Goal: Contribute content: Contribute content

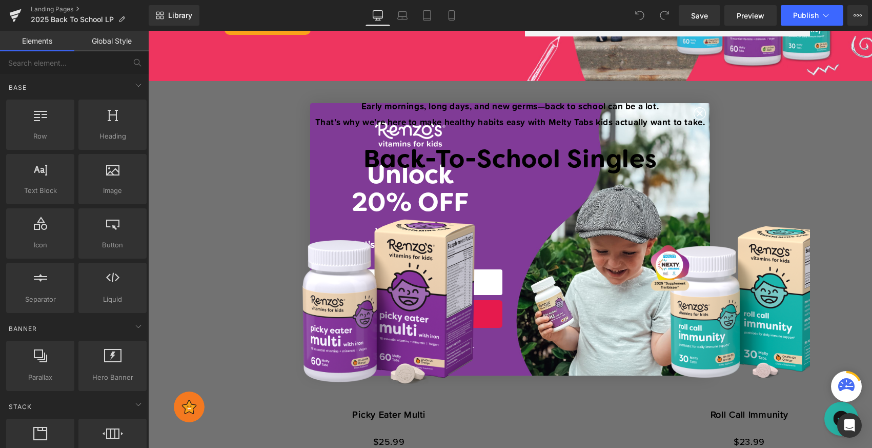
scroll to position [15, 0]
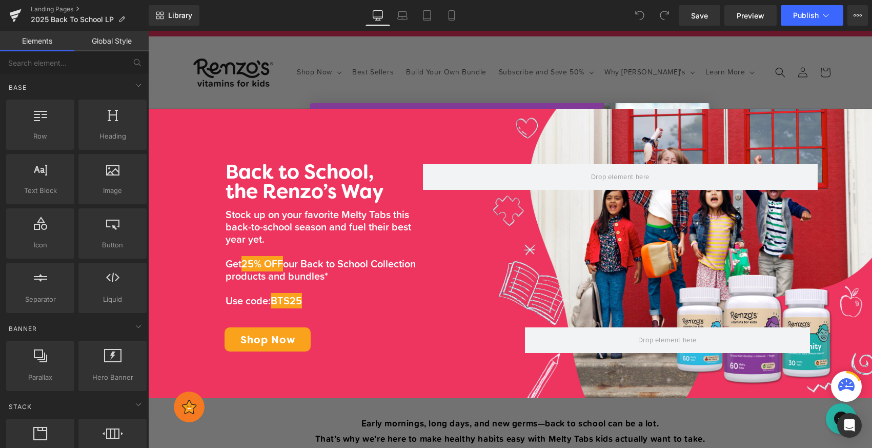
click at [377, 16] on icon at bounding box center [378, 15] width 10 height 10
click at [411, 14] on link "Laptop" at bounding box center [402, 15] width 25 height 21
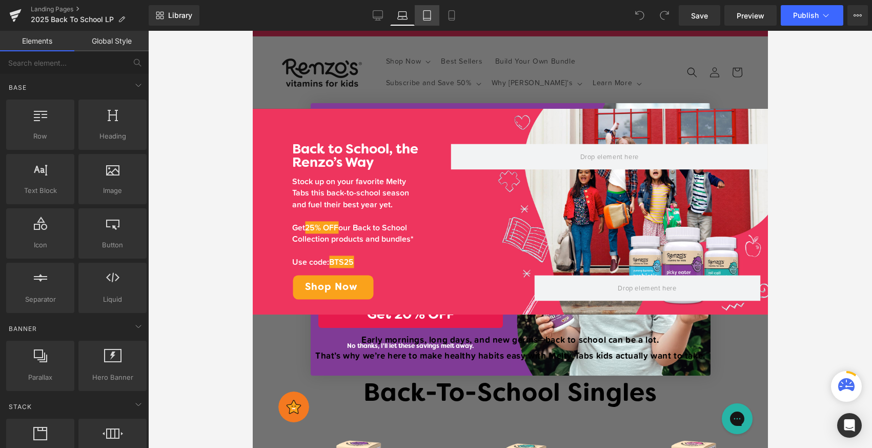
click at [421, 17] on link "Tablet" at bounding box center [427, 15] width 25 height 21
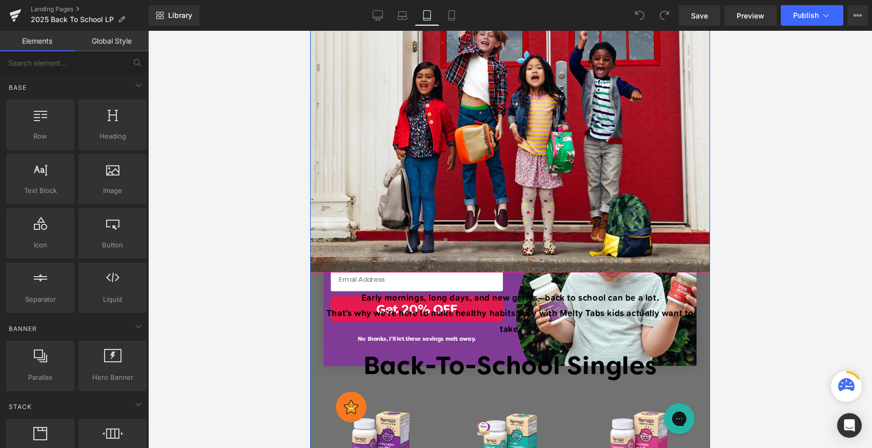
scroll to position [553, 0]
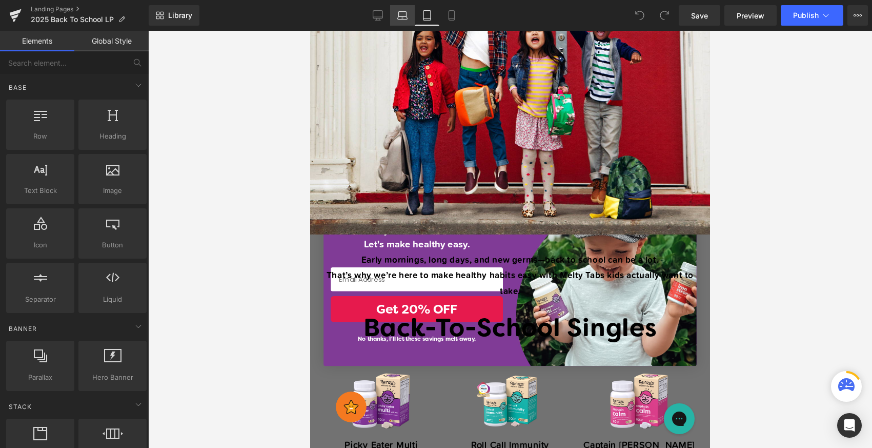
click at [405, 14] on icon at bounding box center [402, 15] width 10 height 10
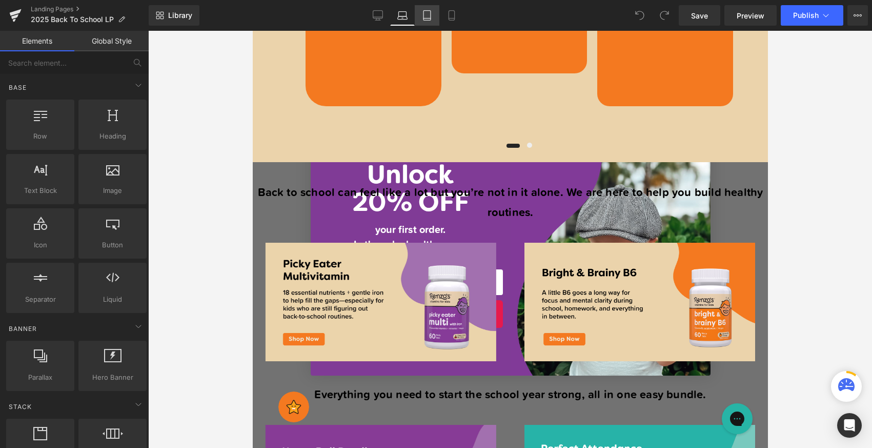
click at [422, 12] on icon at bounding box center [427, 15] width 10 height 10
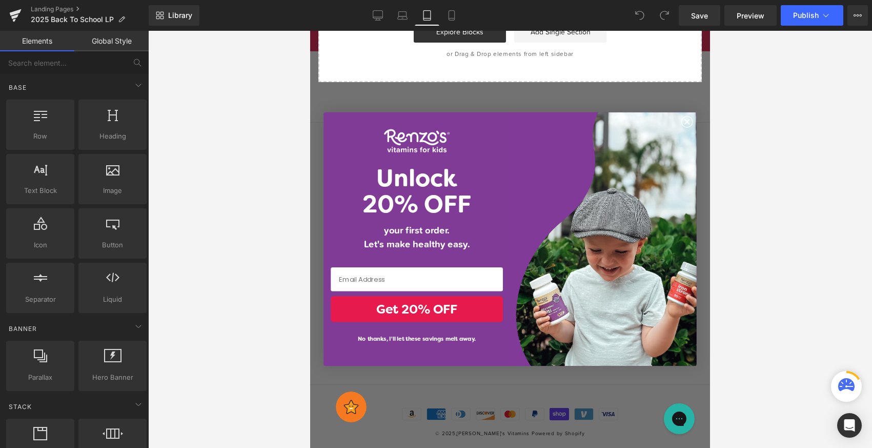
scroll to position [2559, 0]
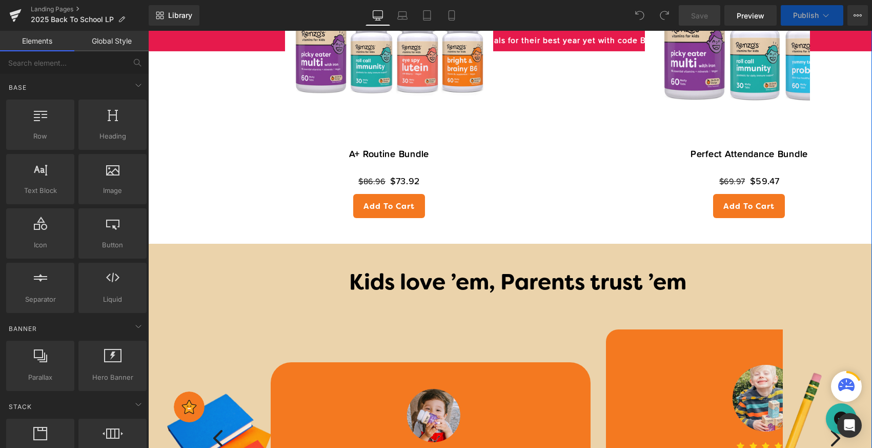
scroll to position [963, 0]
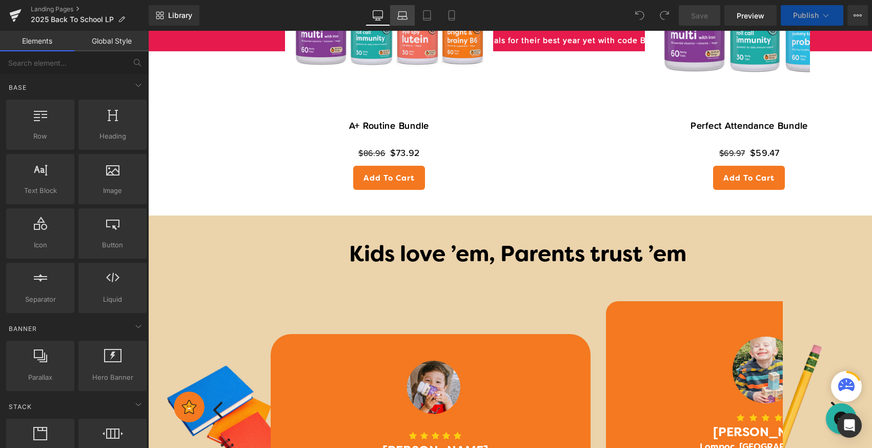
click at [406, 12] on icon at bounding box center [402, 14] width 8 height 5
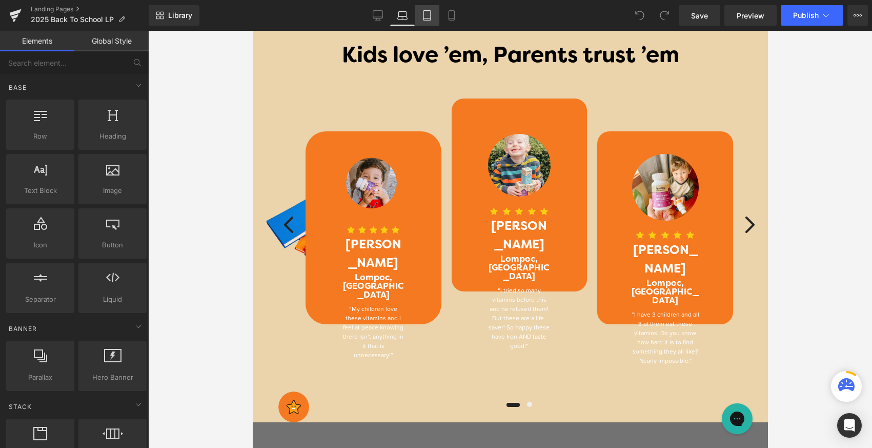
click at [434, 17] on link "Tablet" at bounding box center [427, 15] width 25 height 21
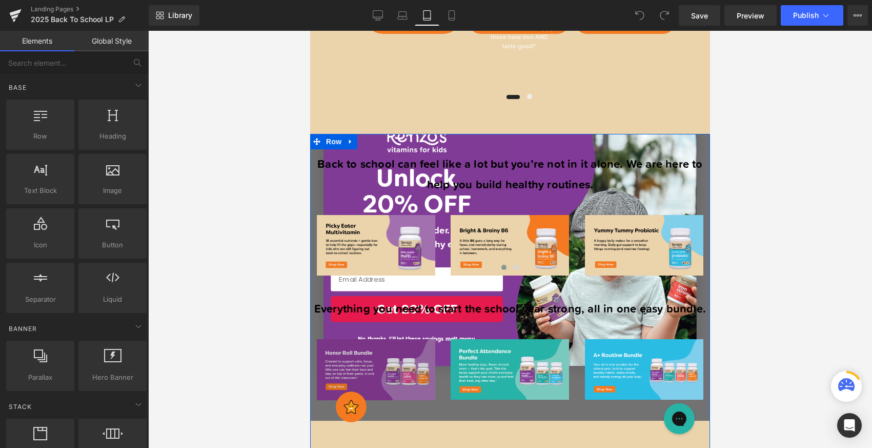
scroll to position [1681, 0]
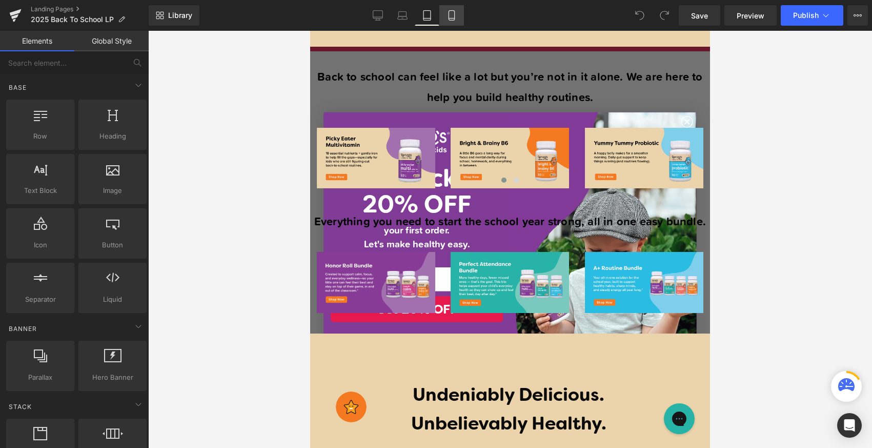
click at [458, 10] on link "Mobile" at bounding box center [451, 15] width 25 height 21
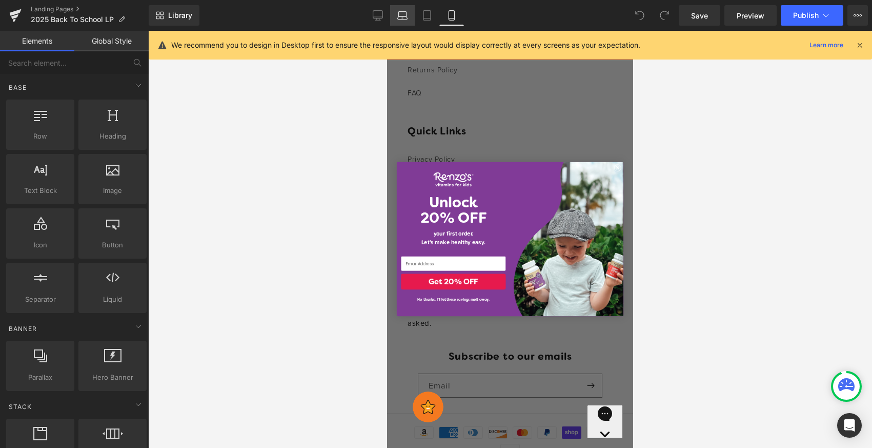
scroll to position [2463, 0]
click at [423, 15] on icon at bounding box center [427, 15] width 10 height 10
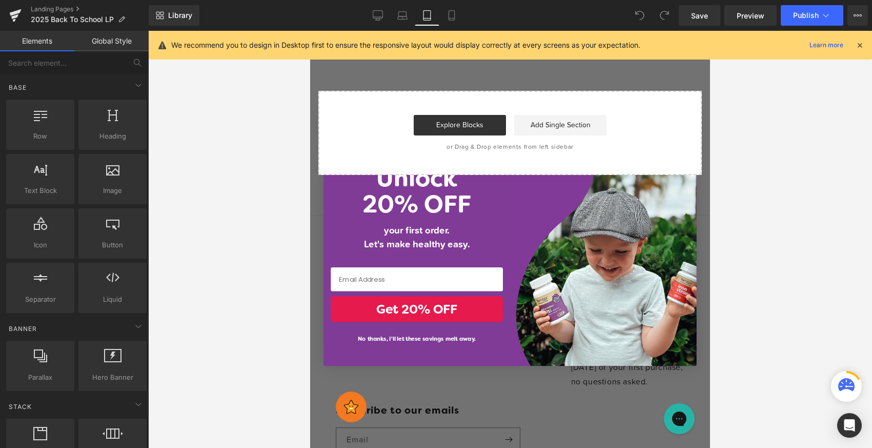
scroll to position [2554, 0]
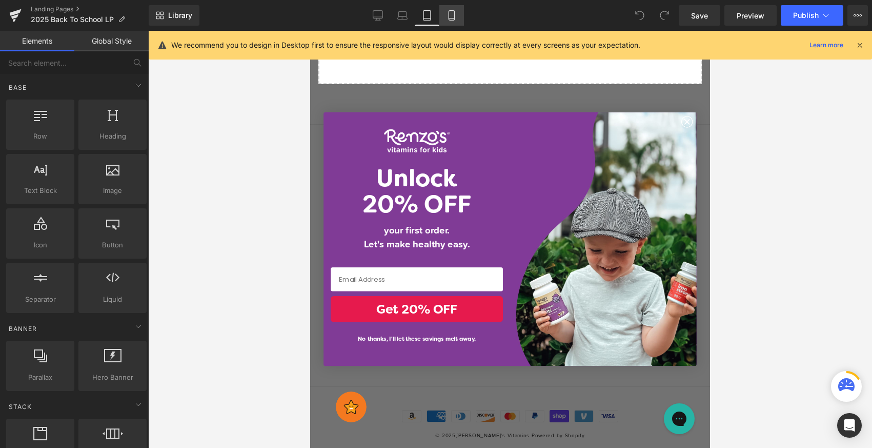
click at [442, 16] on link "Mobile" at bounding box center [451, 15] width 25 height 21
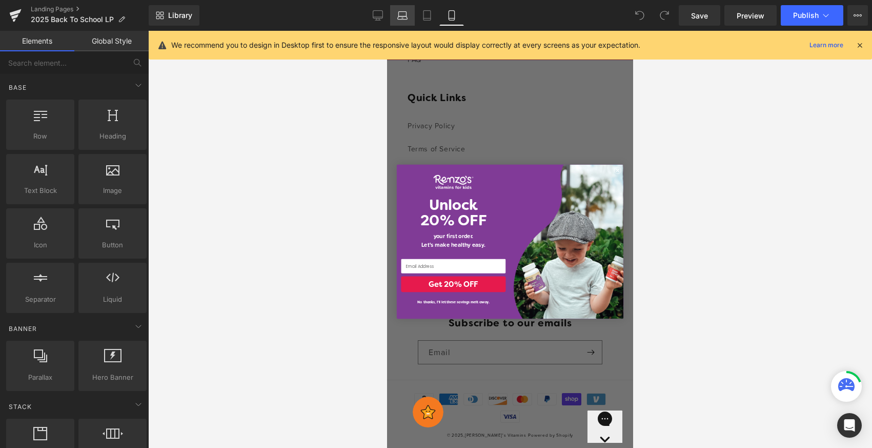
scroll to position [2460, 0]
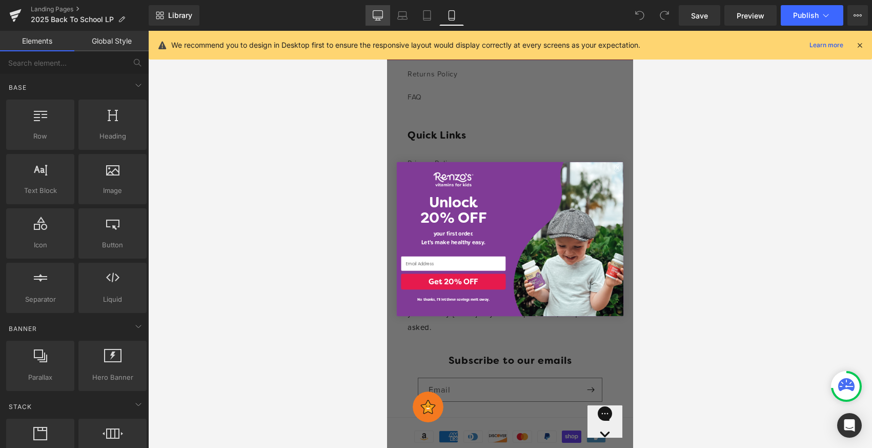
click at [383, 14] on link "Desktop" at bounding box center [378, 15] width 25 height 21
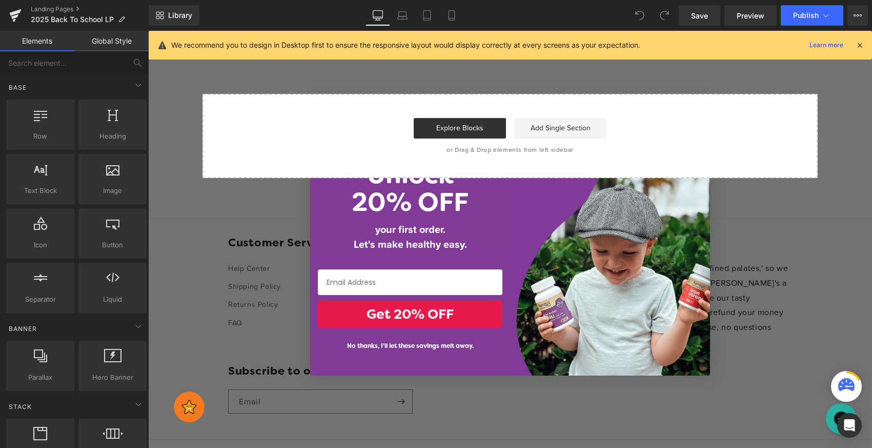
scroll to position [2313, 0]
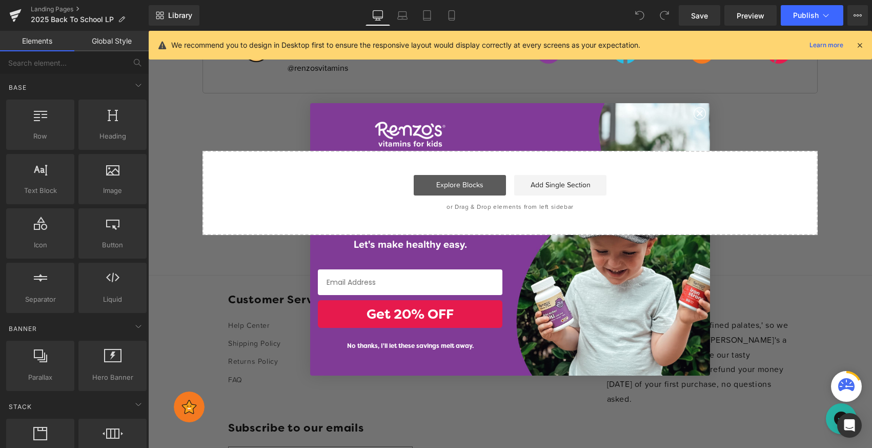
click at [487, 188] on link "Explore Blocks" at bounding box center [460, 185] width 92 height 21
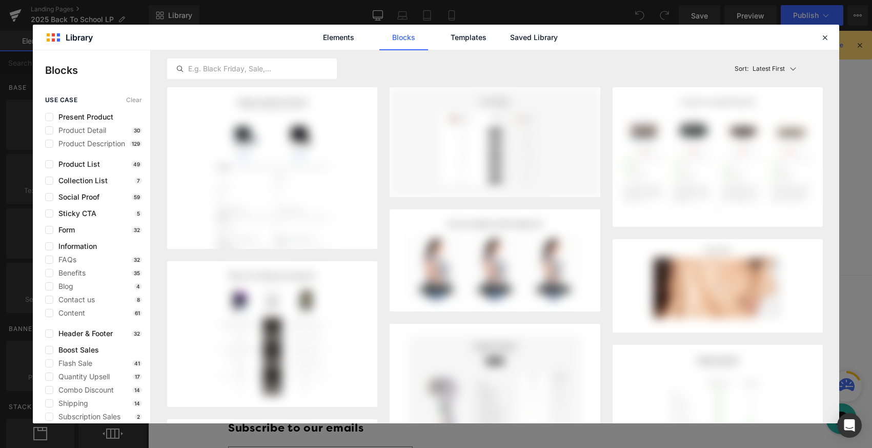
click at [821, 30] on div "Elements Blocks Templates Saved Library" at bounding box center [436, 37] width 806 height 25
click at [827, 33] on icon at bounding box center [824, 37] width 9 height 9
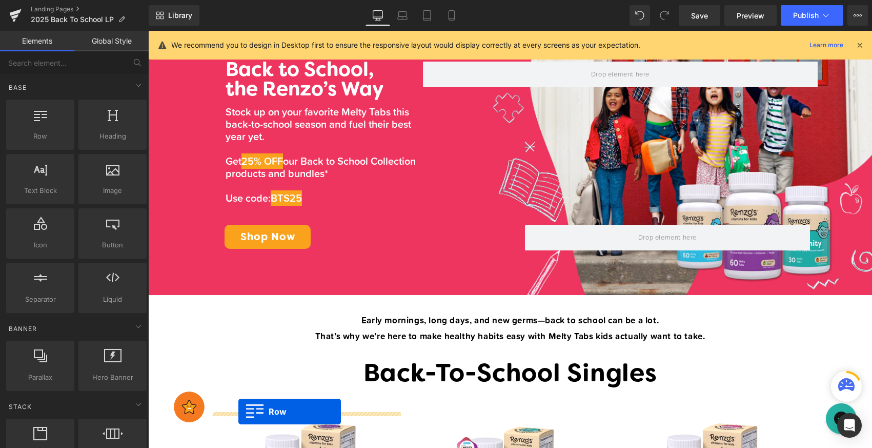
scroll to position [96, 0]
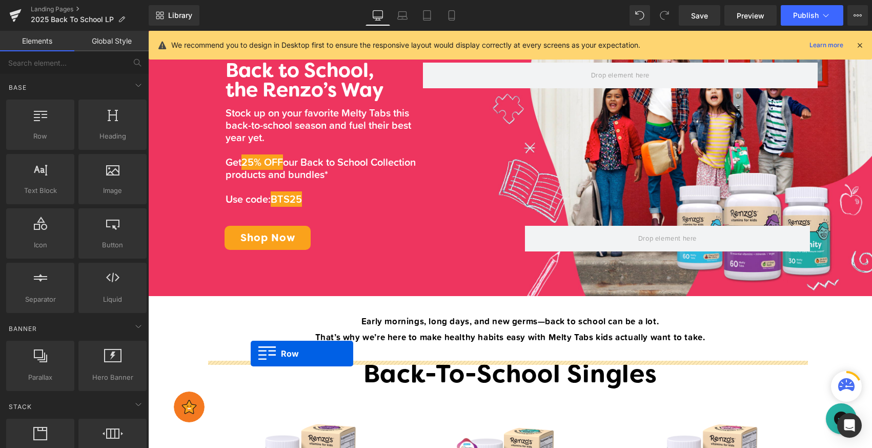
drag, startPoint x: 154, startPoint y: 131, endPoint x: 251, endPoint y: 353, distance: 242.7
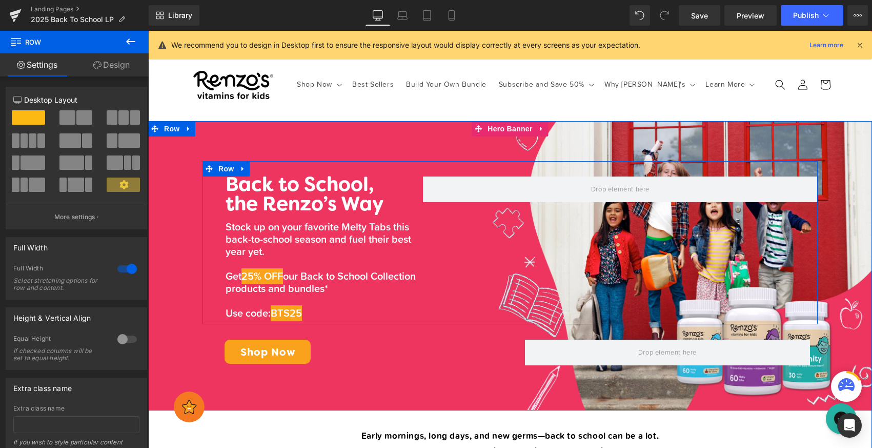
scroll to position [5, 0]
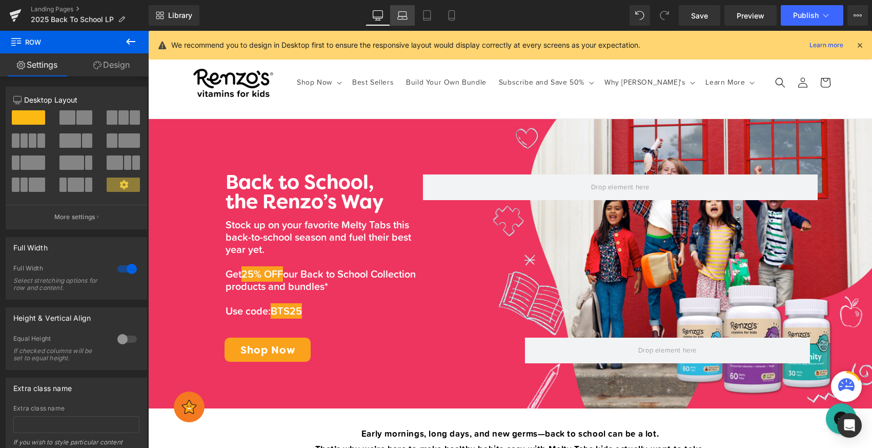
click at [405, 14] on icon at bounding box center [402, 15] width 10 height 10
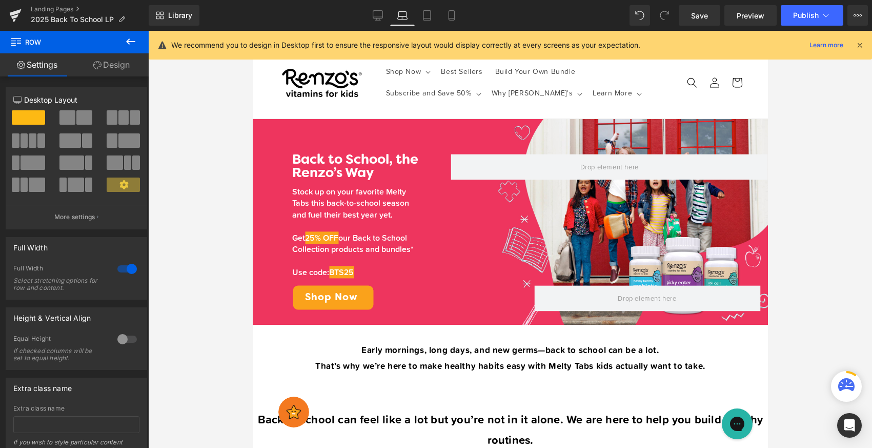
scroll to position [0, 0]
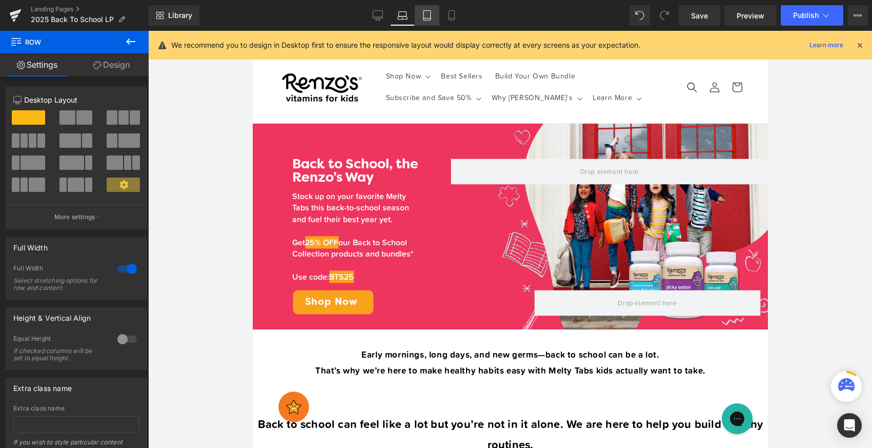
click at [427, 15] on icon at bounding box center [427, 15] width 10 height 10
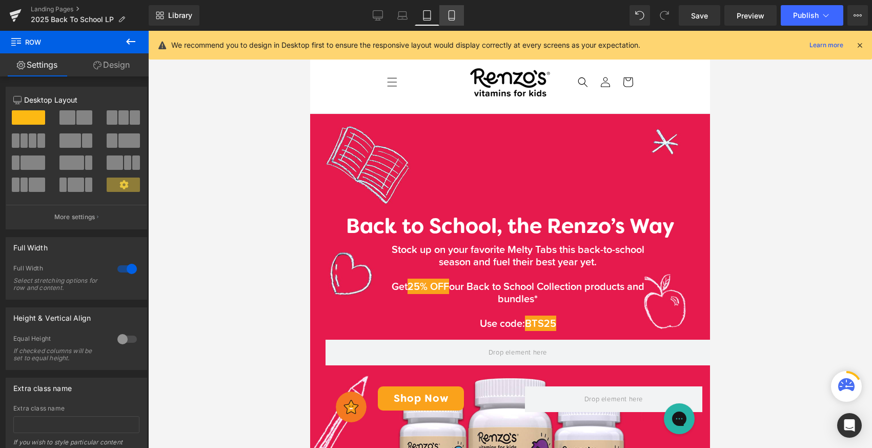
click at [454, 15] on icon at bounding box center [452, 15] width 10 height 10
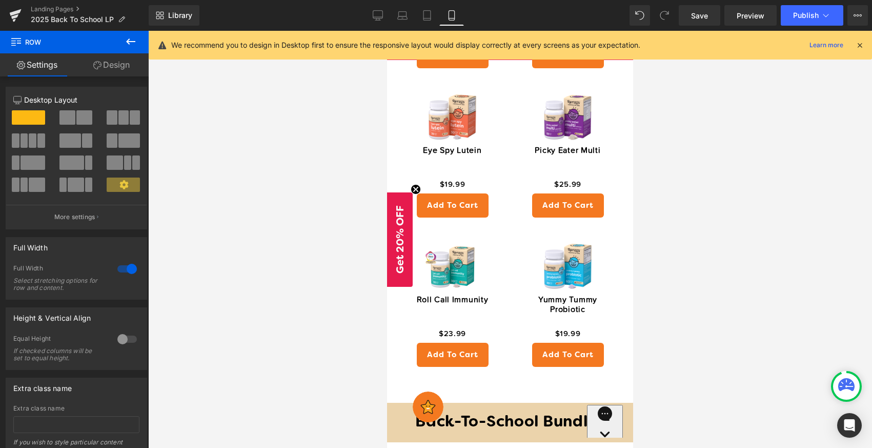
scroll to position [717, 0]
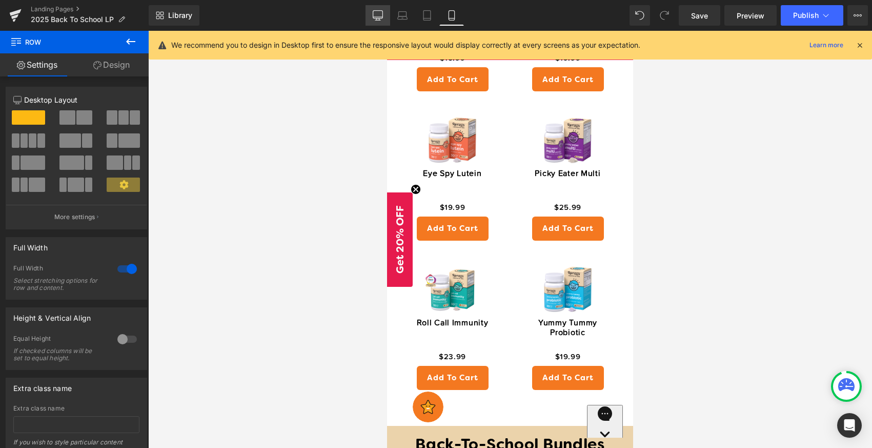
click at [381, 20] on icon at bounding box center [378, 15] width 10 height 10
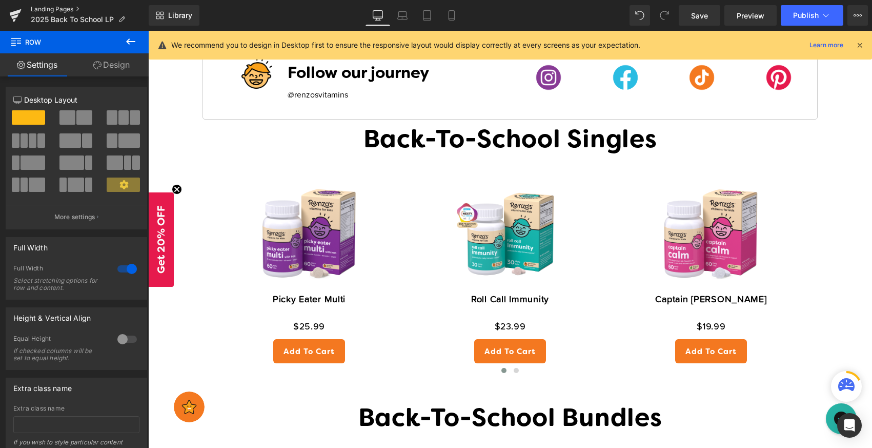
scroll to position [1332, 0]
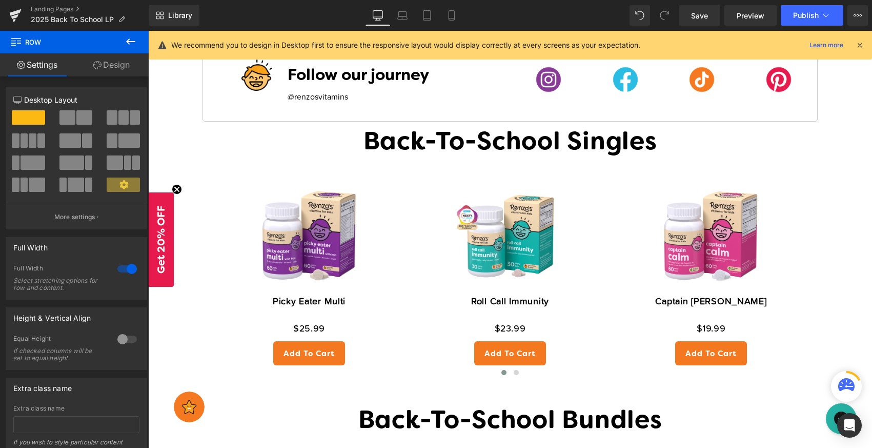
click at [129, 46] on icon at bounding box center [131, 41] width 12 height 12
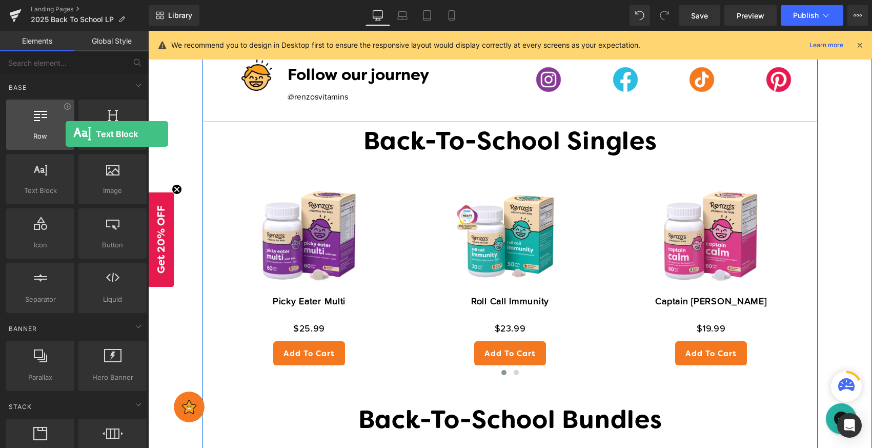
drag, startPoint x: 53, startPoint y: 187, endPoint x: 36, endPoint y: 132, distance: 57.4
click at [36, 132] on div "Row rows, columns, layouts, div Heading headings, titles, h1,h2,h3,h4,h5,h6 Tex…" at bounding box center [76, 205] width 145 height 217
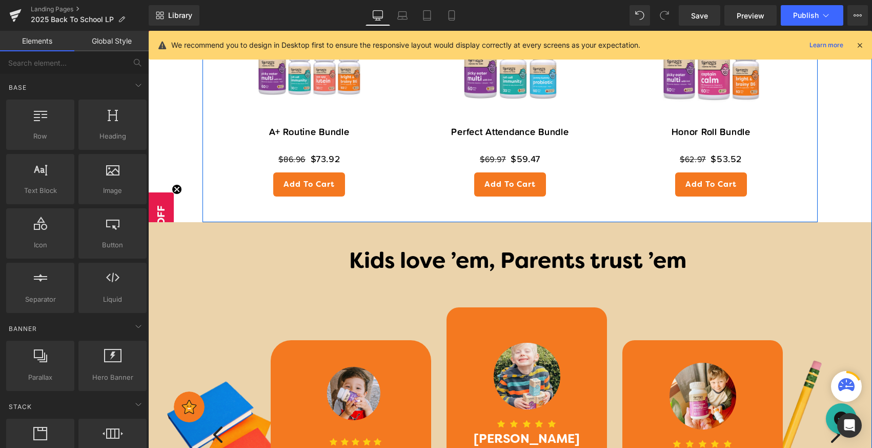
scroll to position [1557, 0]
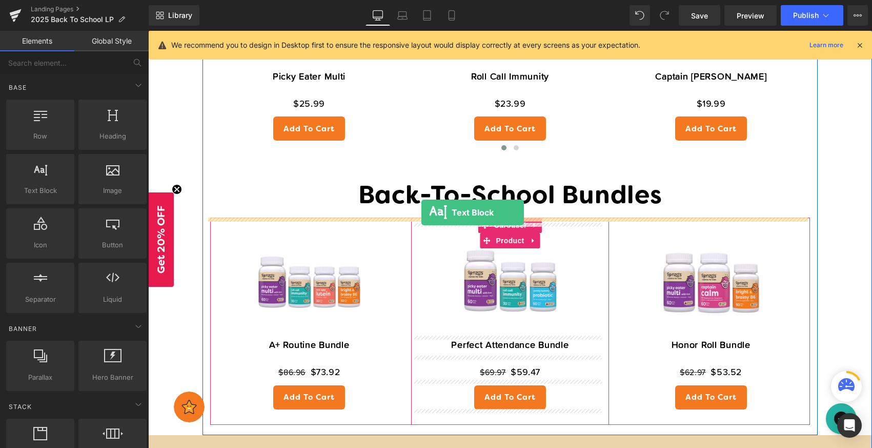
drag, startPoint x: 215, startPoint y: 205, endPoint x: 421, endPoint y: 212, distance: 206.7
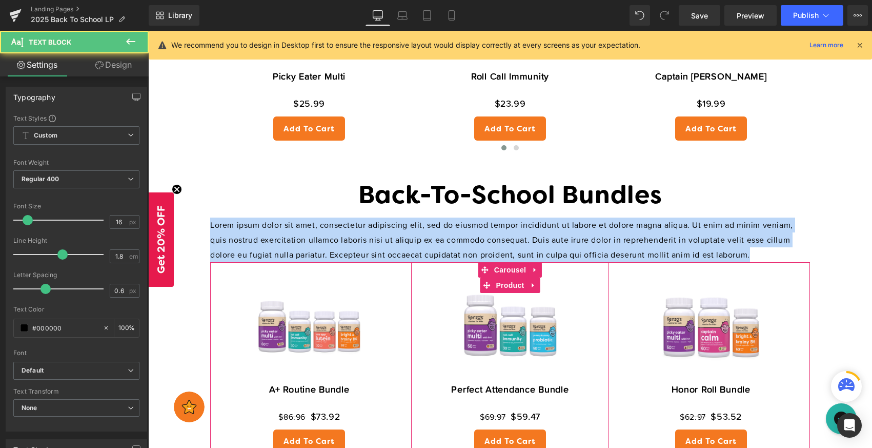
drag, startPoint x: 761, startPoint y: 254, endPoint x: -18, endPoint y: 222, distance: 779.8
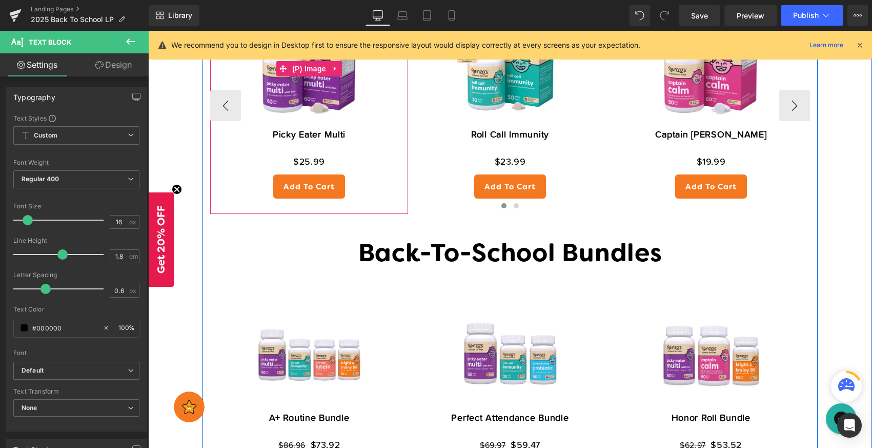
scroll to position [1519, 0]
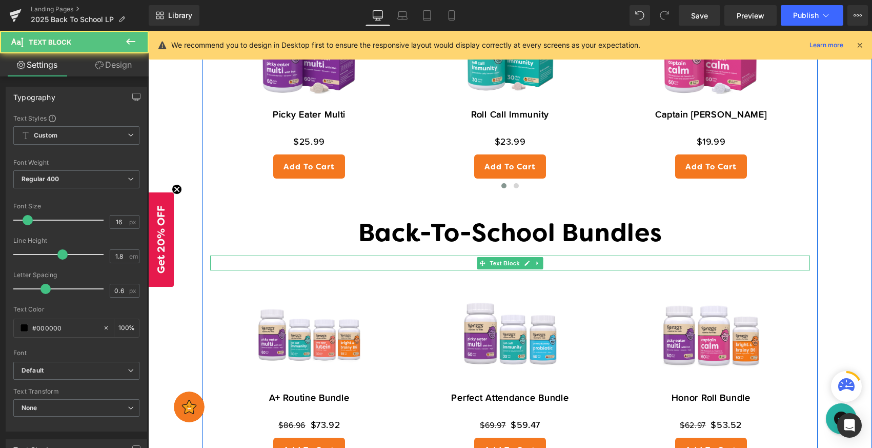
click at [389, 260] on p at bounding box center [510, 262] width 600 height 15
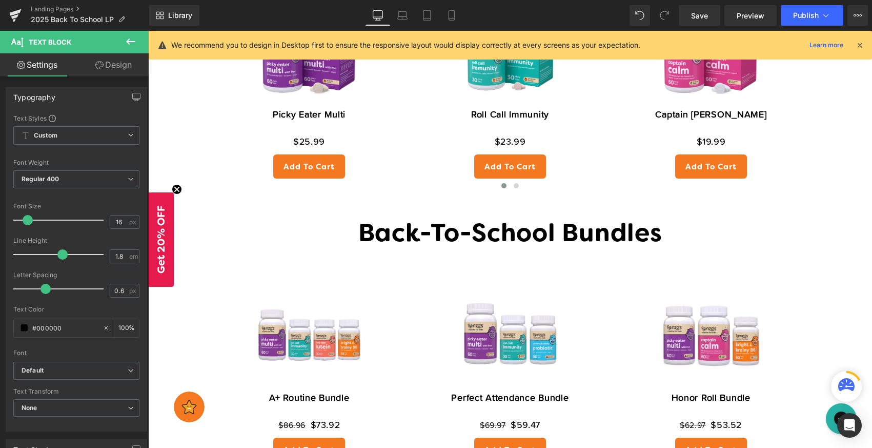
click at [130, 43] on icon at bounding box center [131, 41] width 12 height 12
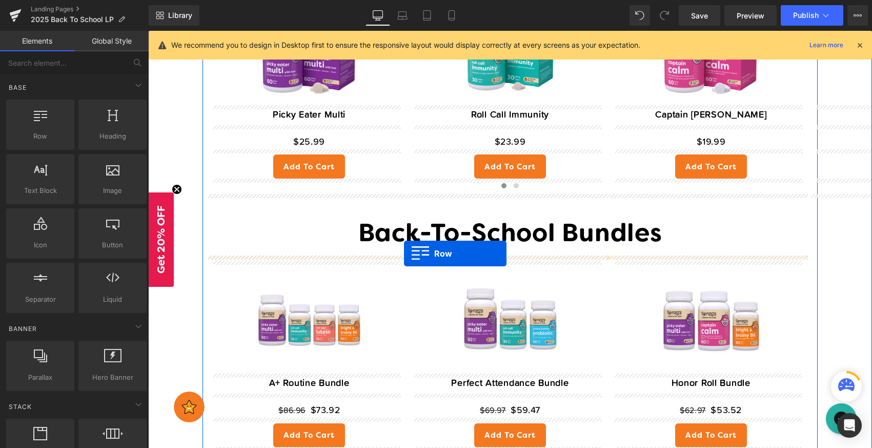
drag, startPoint x: 188, startPoint y: 153, endPoint x: 404, endPoint y: 253, distance: 238.3
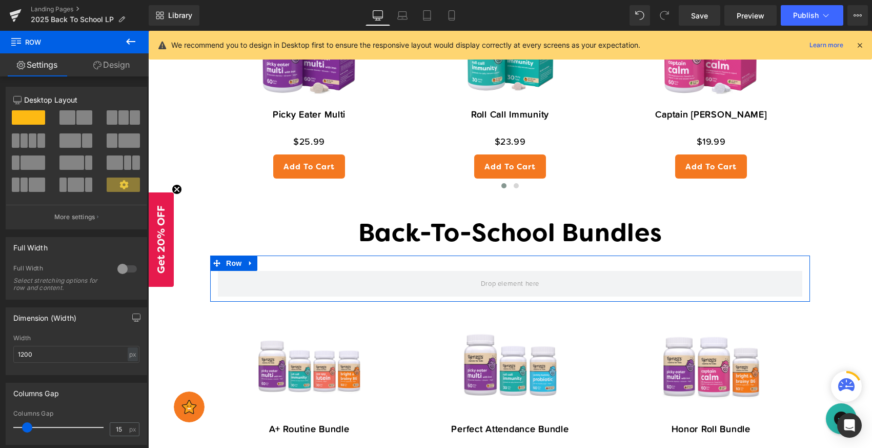
click at [117, 60] on link "Design" at bounding box center [111, 64] width 74 height 23
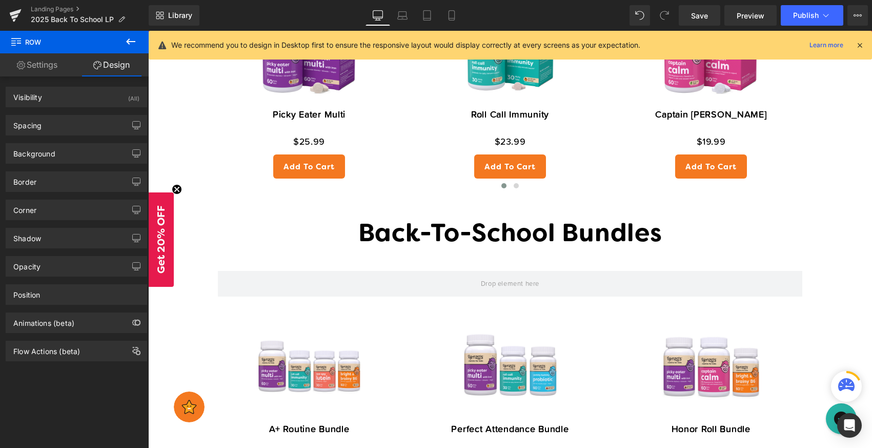
click at [129, 43] on icon at bounding box center [131, 41] width 12 height 12
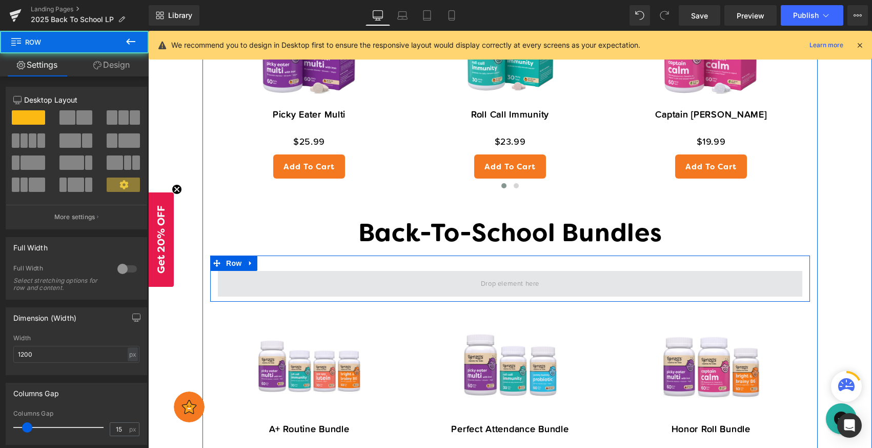
click at [387, 273] on span at bounding box center [510, 284] width 584 height 26
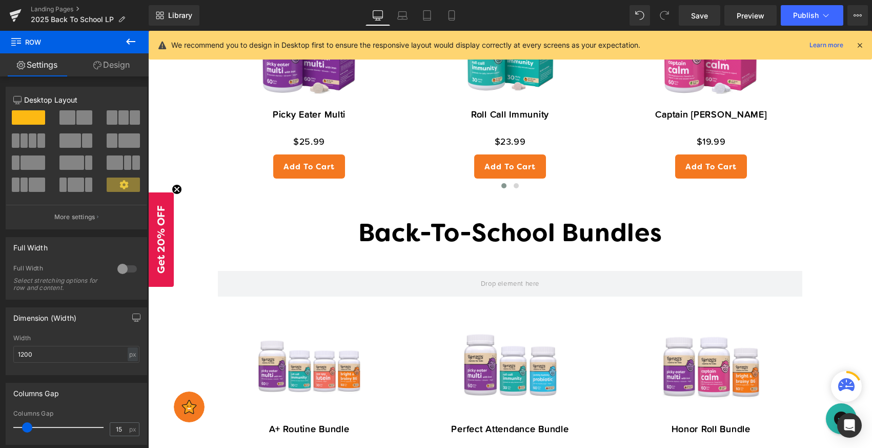
click at [126, 43] on icon at bounding box center [131, 41] width 12 height 12
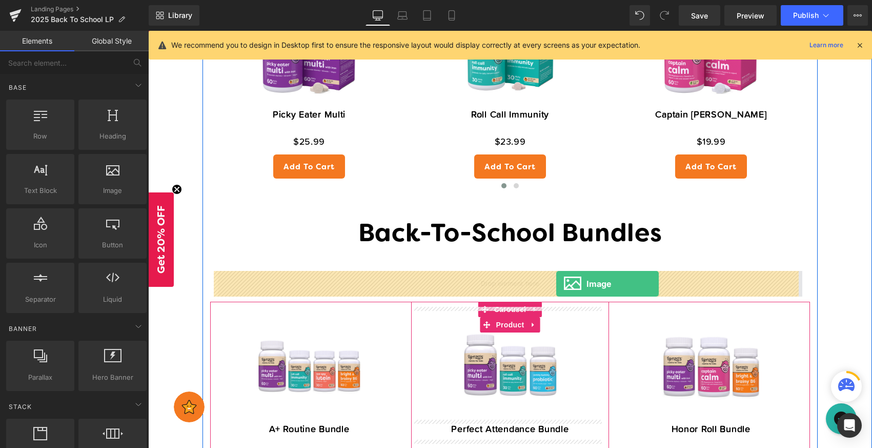
drag, startPoint x: 253, startPoint y: 206, endPoint x: 556, endPoint y: 283, distance: 313.1
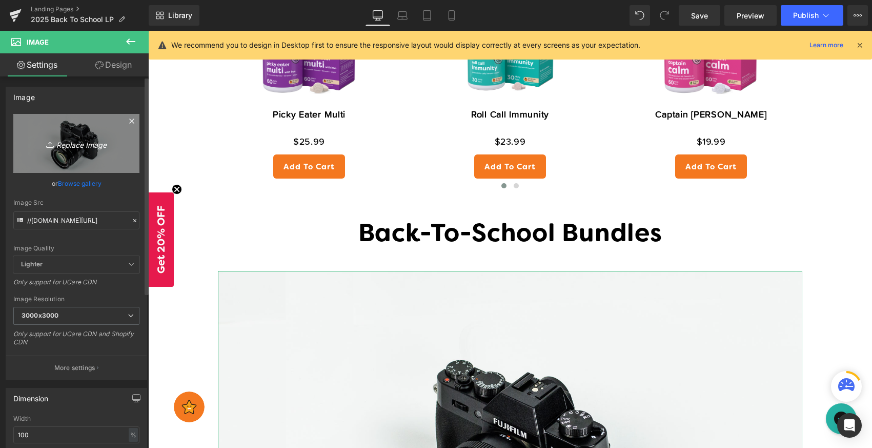
click at [91, 141] on icon "Replace Image" at bounding box center [76, 143] width 82 height 13
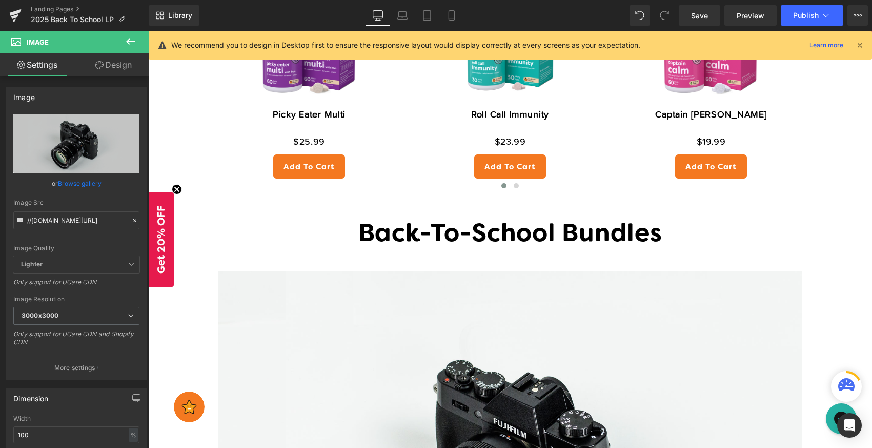
type input "C:\fakepath\Artboard 1@4x-100.jpg"
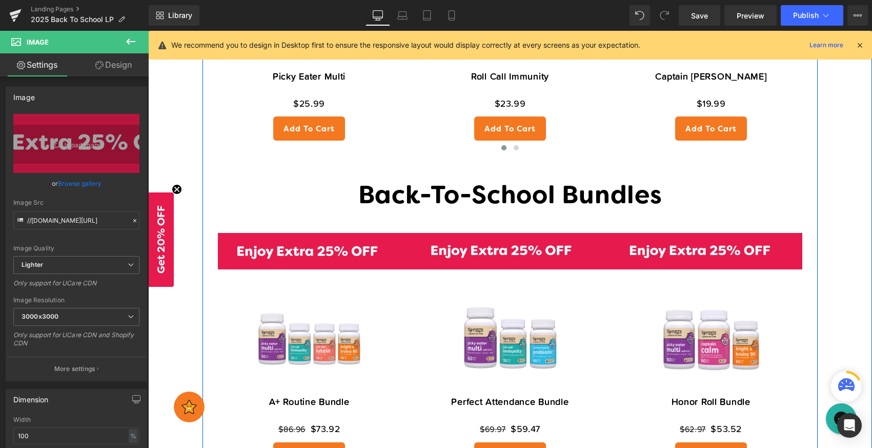
scroll to position [1557, 0]
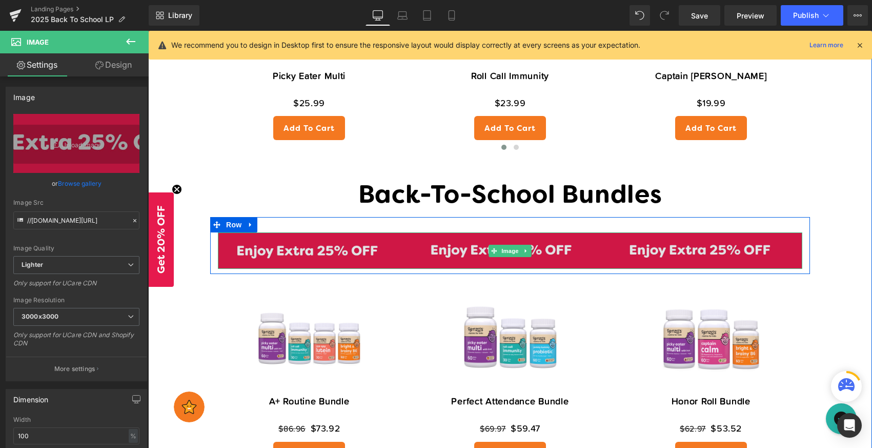
click at [600, 242] on img at bounding box center [510, 250] width 584 height 36
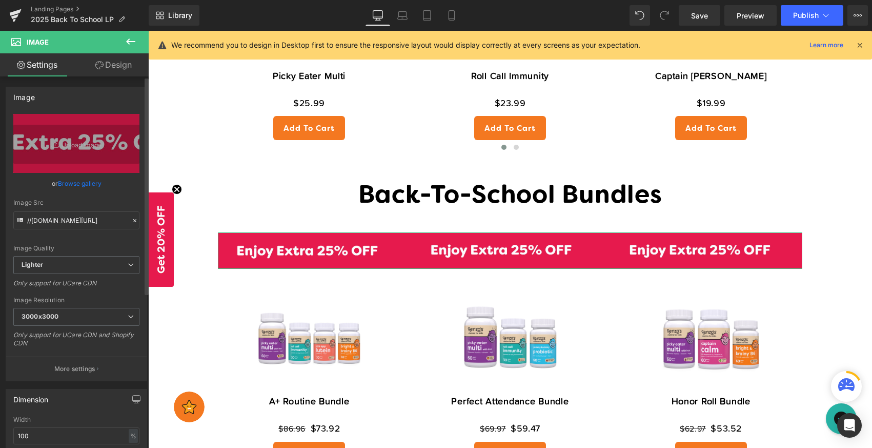
click at [79, 179] on link "Browse gallery" at bounding box center [80, 183] width 44 height 18
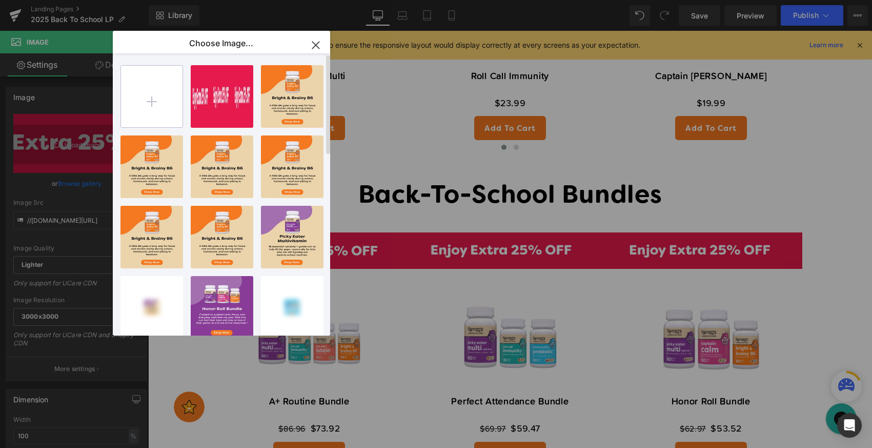
click at [161, 94] on input "file" at bounding box center [152, 97] width 62 height 62
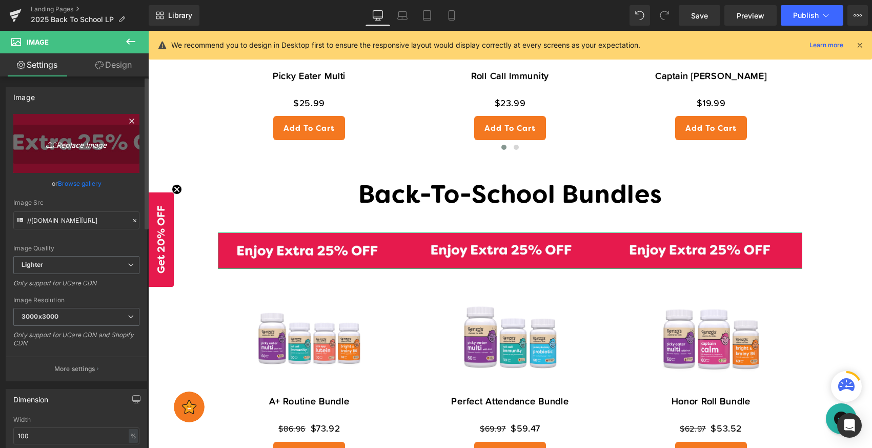
click at [71, 157] on link "Replace Image" at bounding box center [76, 143] width 126 height 59
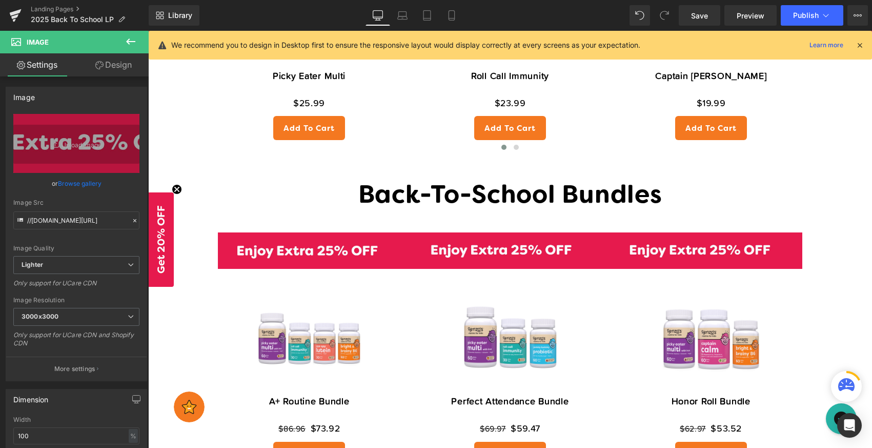
type input "C:\fakepath\Artboard 1@4x-100.jpg"
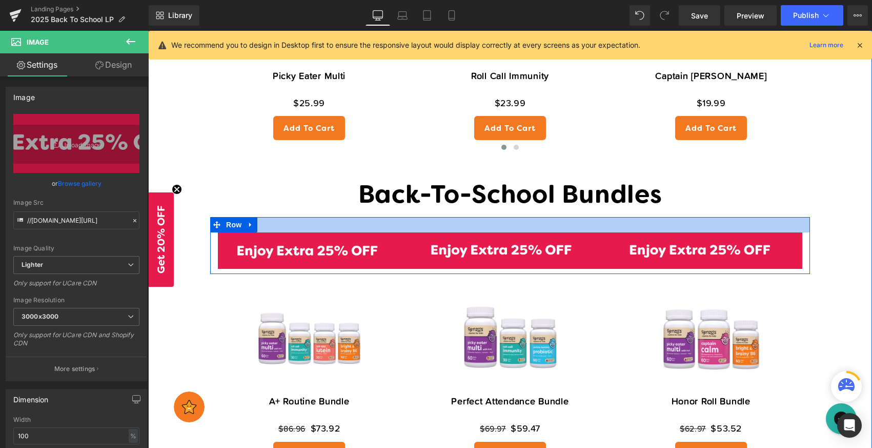
click at [601, 231] on div at bounding box center [510, 224] width 600 height 15
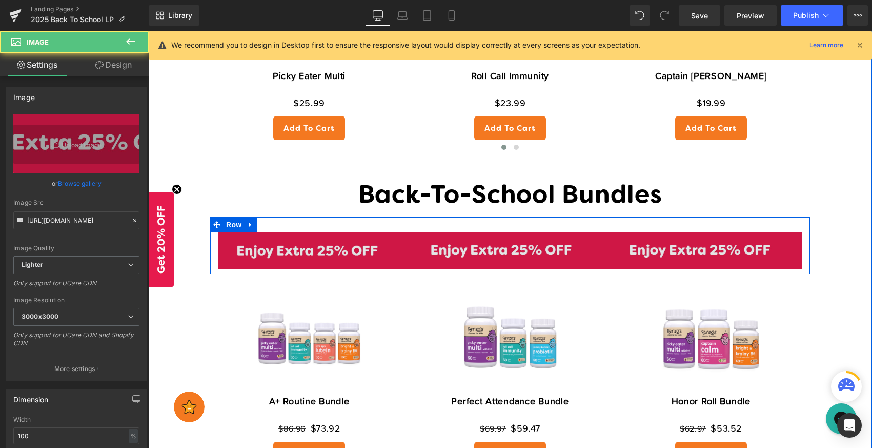
click at [362, 245] on img at bounding box center [510, 250] width 584 height 36
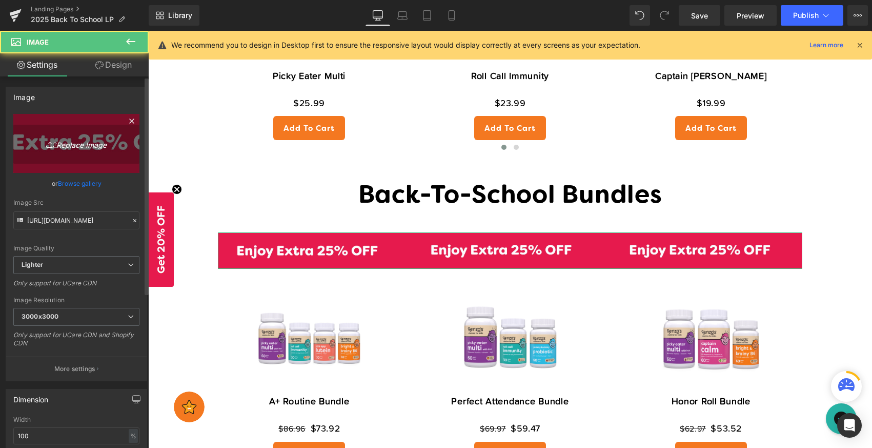
click at [92, 141] on icon "Replace Image" at bounding box center [76, 143] width 82 height 13
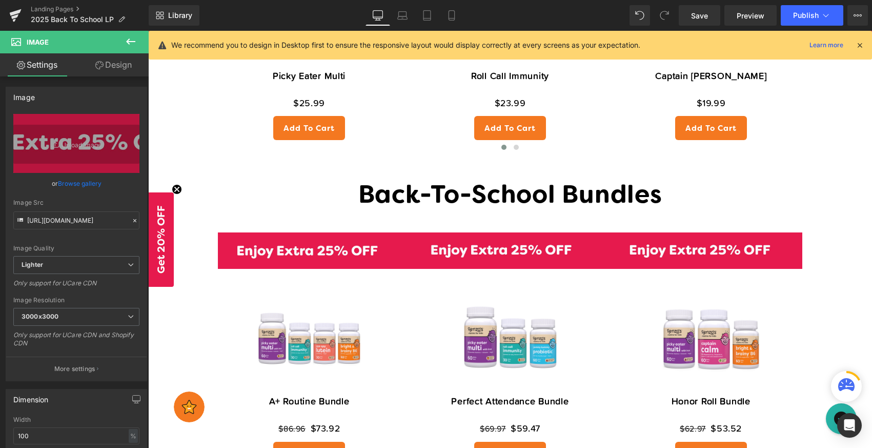
type input "C:\fakepath\Artboard 1@4x-100.jpg"
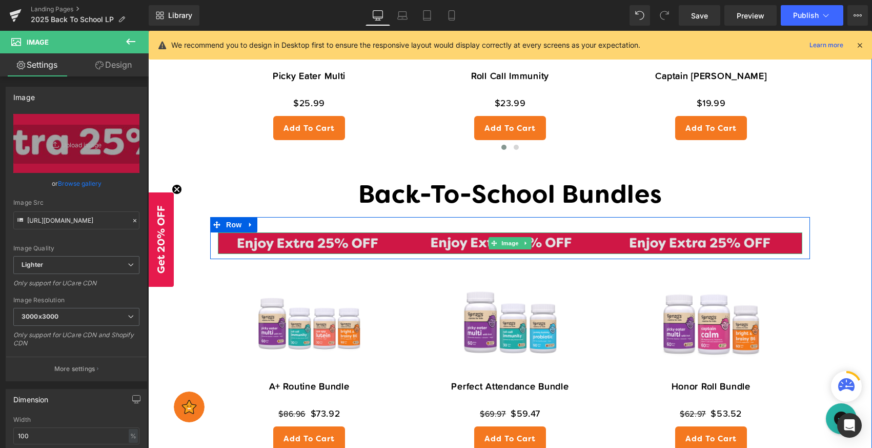
click at [792, 245] on img at bounding box center [510, 243] width 584 height 22
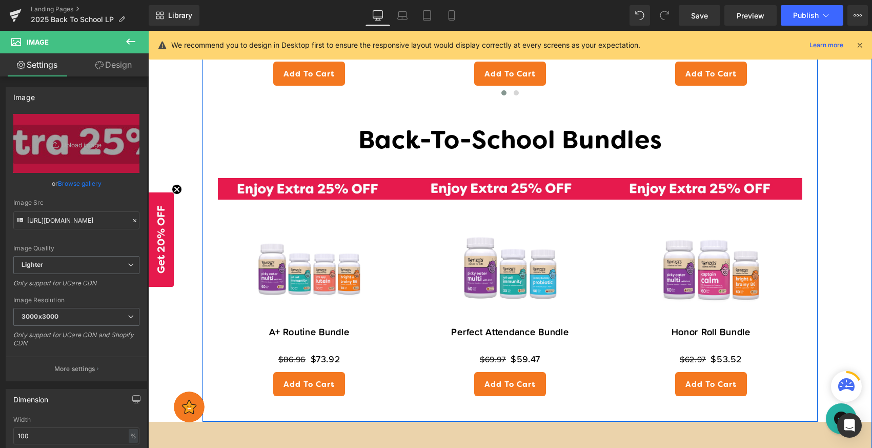
scroll to position [1612, 0]
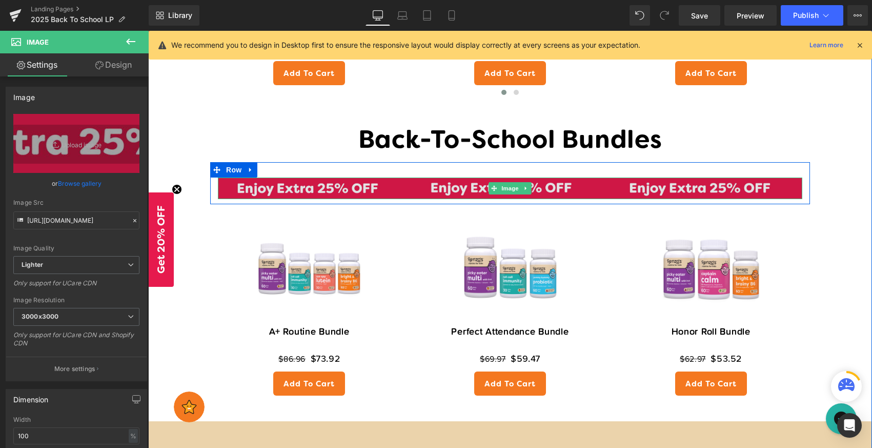
click at [792, 189] on img at bounding box center [510, 188] width 584 height 22
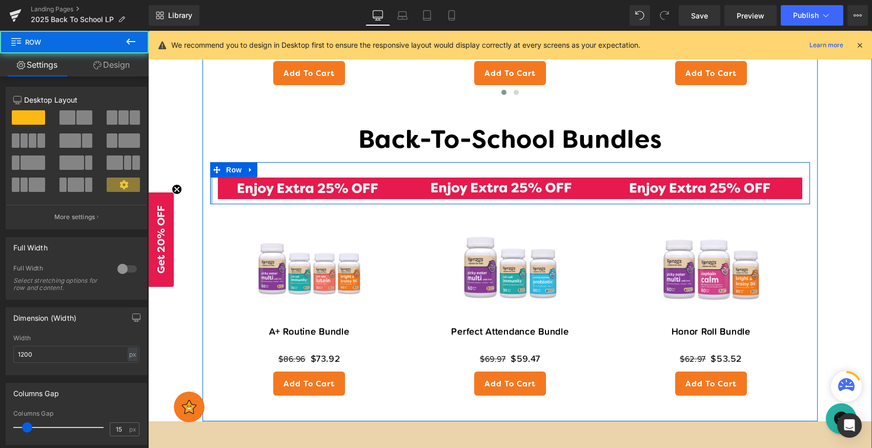
drag, startPoint x: 208, startPoint y: 186, endPoint x: 834, endPoint y: 235, distance: 627.9
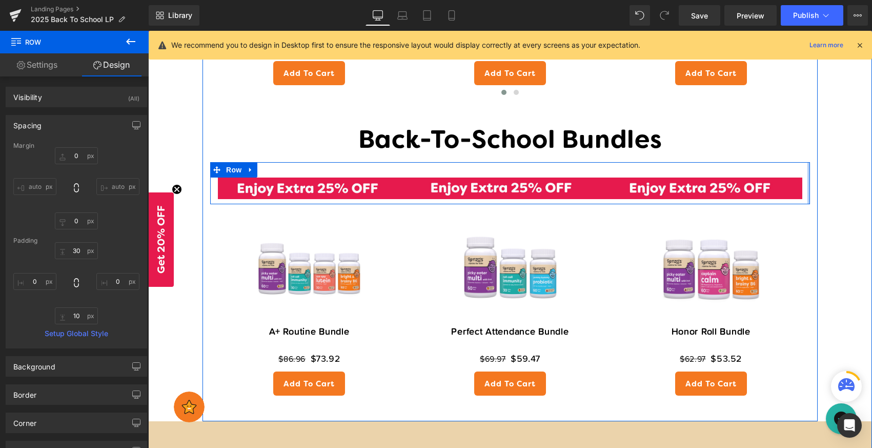
drag, startPoint x: 804, startPoint y: 185, endPoint x: 830, endPoint y: 189, distance: 27.1
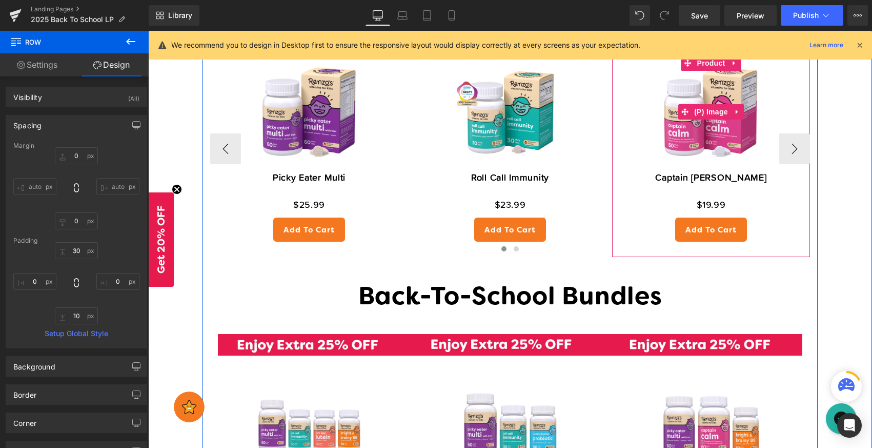
scroll to position [1487, 0]
